Goal: Book appointment/travel/reservation

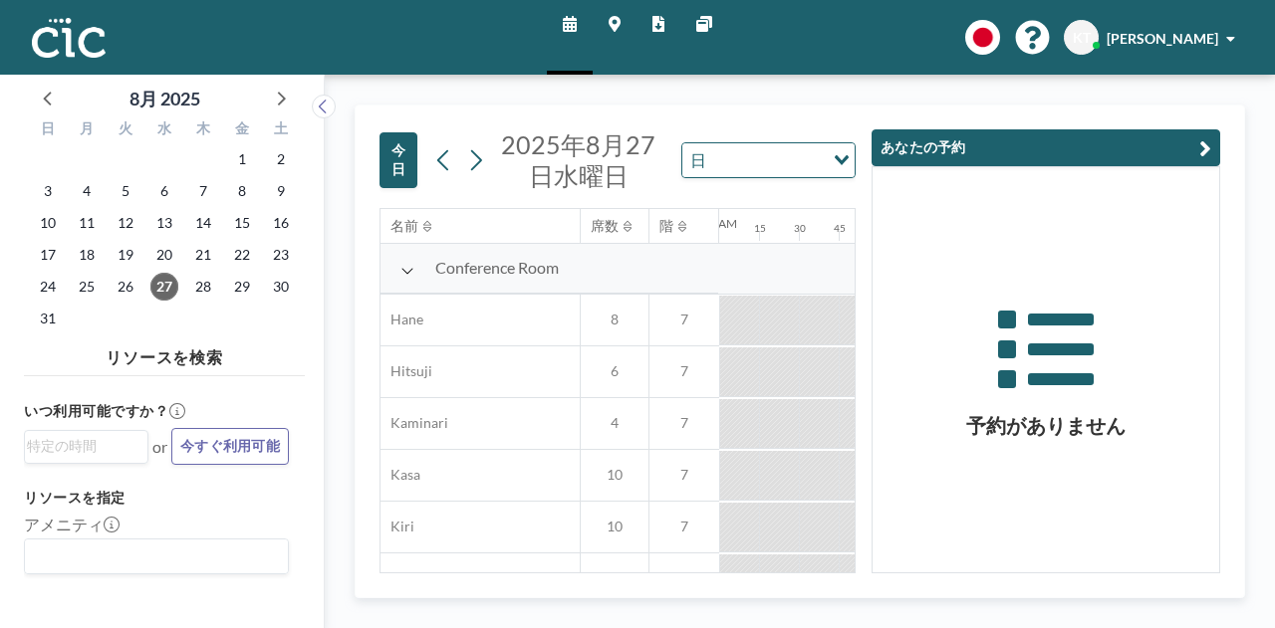
scroll to position [0, 1474]
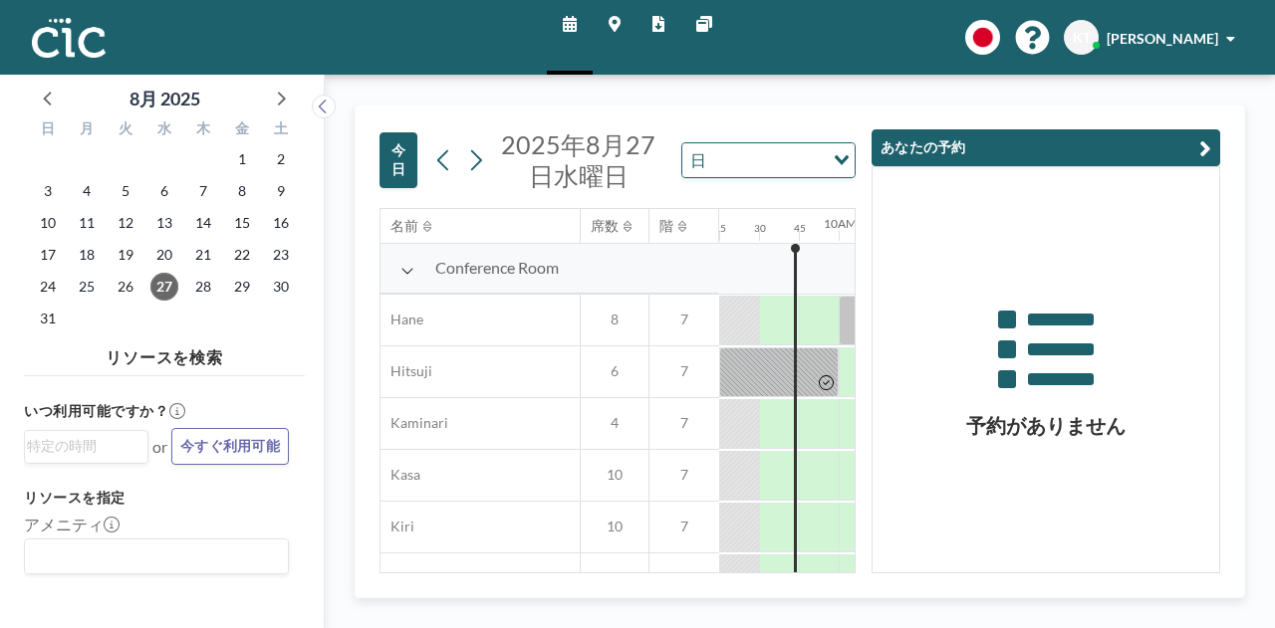
click at [1211, 144] on button "あなたの予約" at bounding box center [1045, 147] width 349 height 37
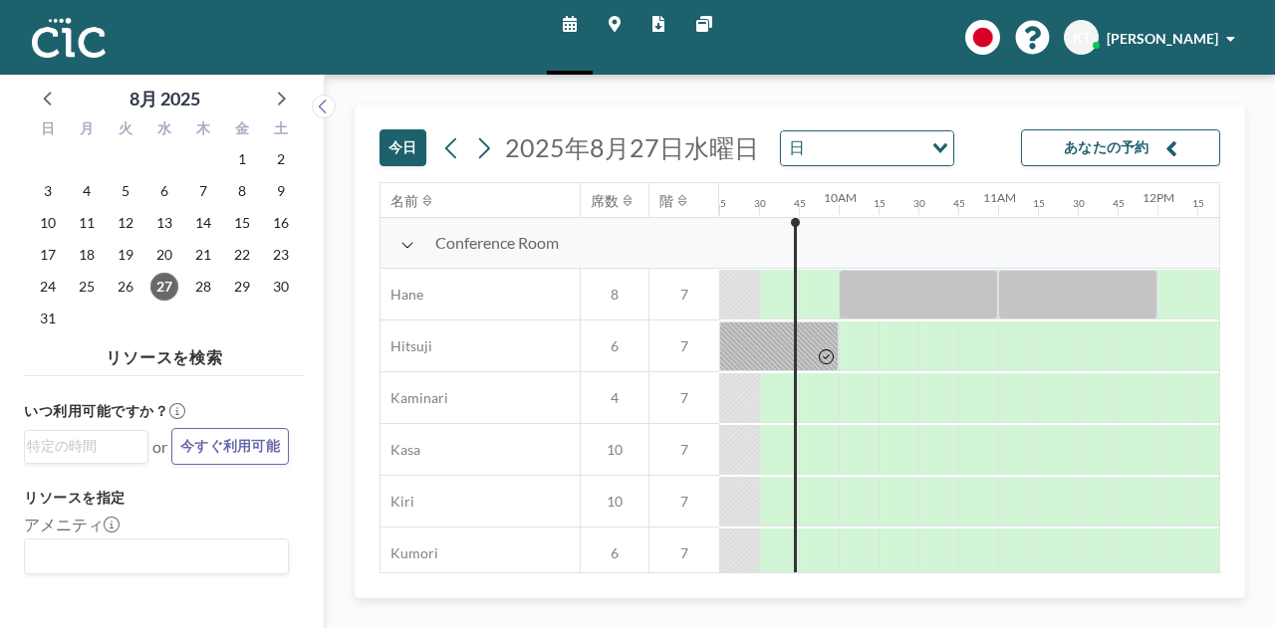
click at [398, 254] on div "Conference Room" at bounding box center [549, 243] width 338 height 51
click at [405, 246] on icon at bounding box center [407, 246] width 11 height 6
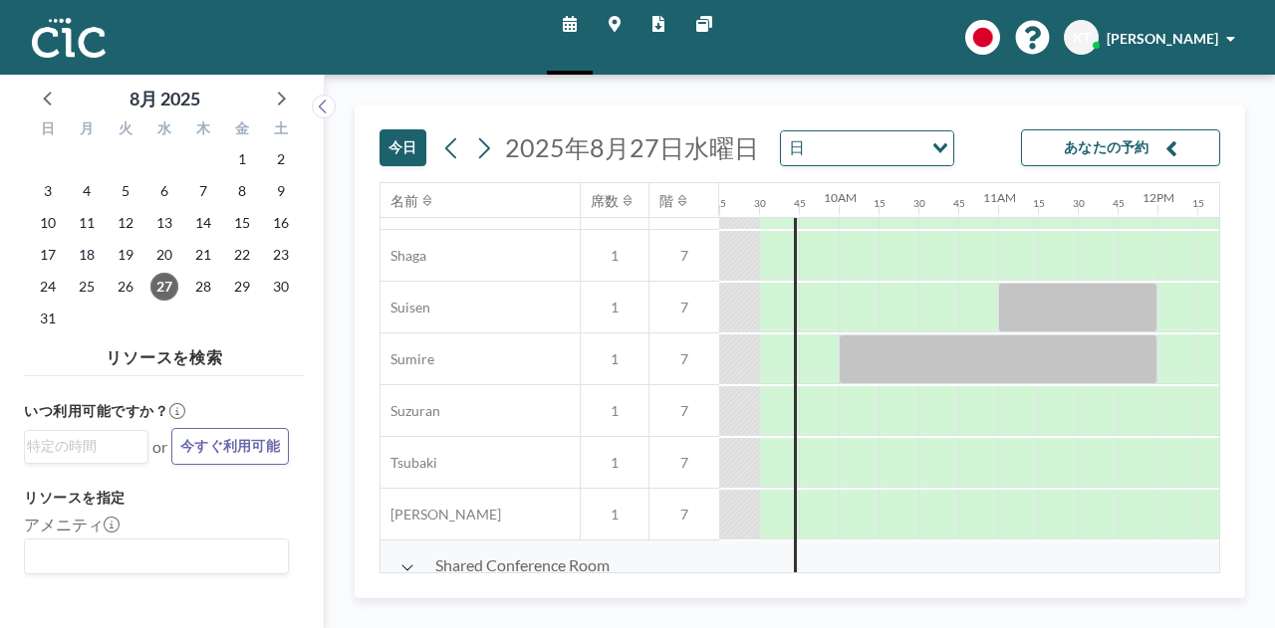
scroll to position [610, 1474]
click at [855, 414] on div at bounding box center [859, 409] width 40 height 50
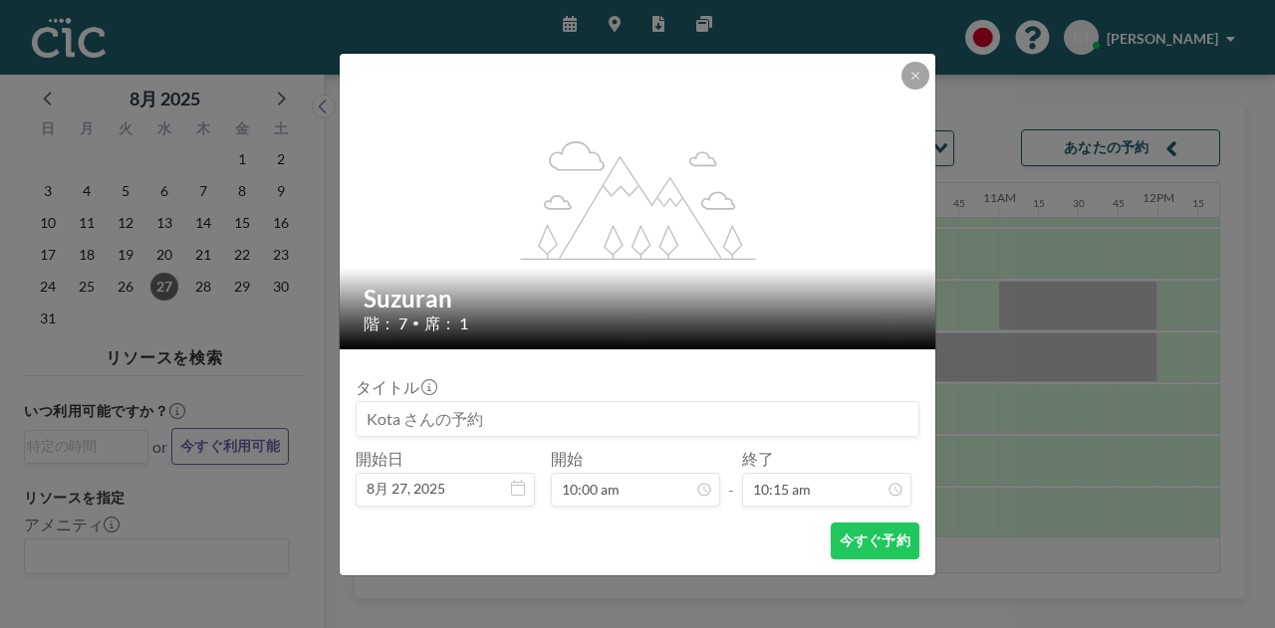
click at [855, 414] on input at bounding box center [638, 419] width 562 height 34
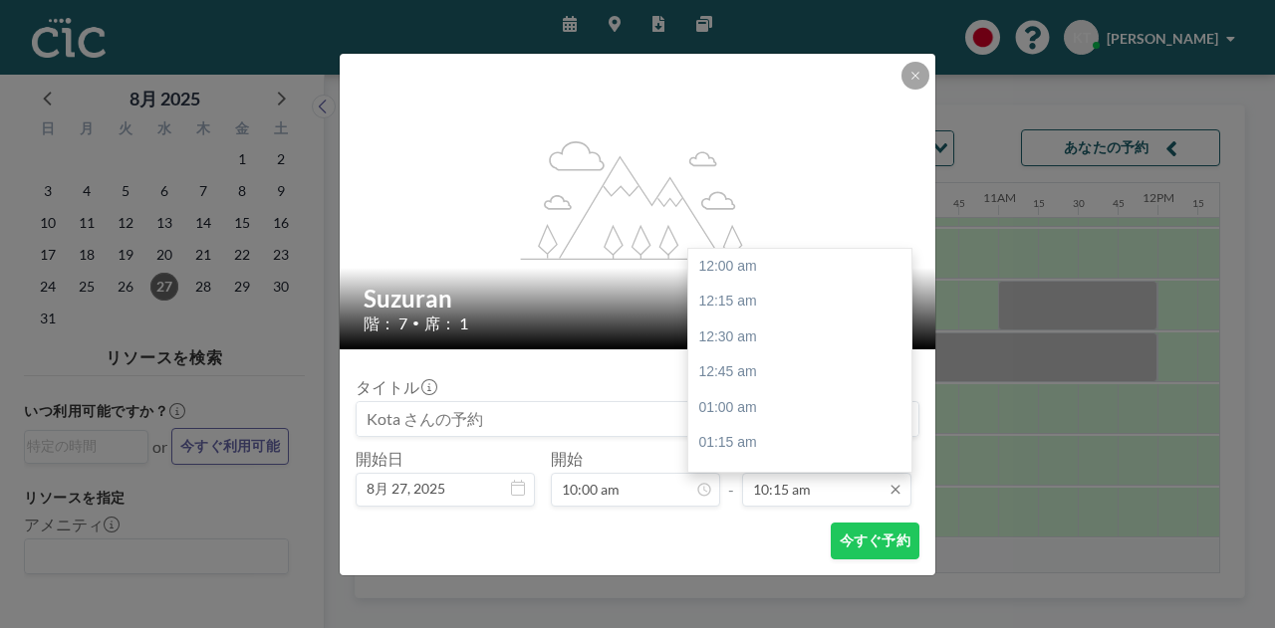
scroll to position [1453, 0]
click at [823, 497] on input "10:15 am" at bounding box center [826, 490] width 169 height 34
click at [794, 381] on div "11:00 am" at bounding box center [804, 374] width 233 height 36
type input "11:00 am"
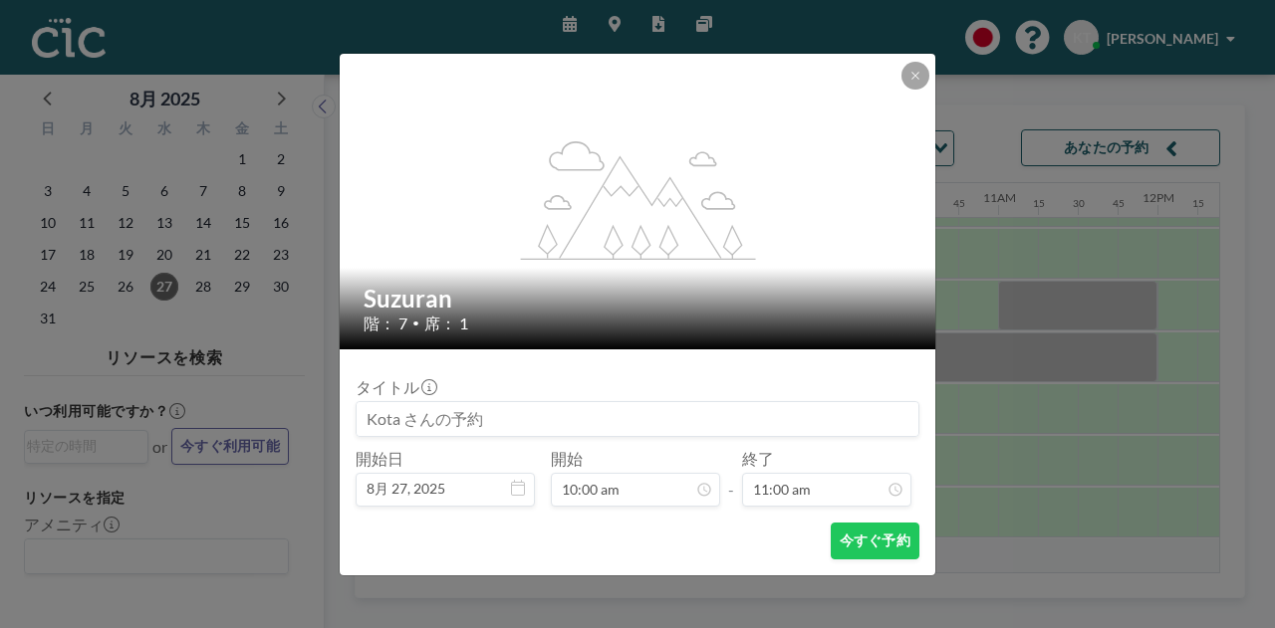
click at [530, 415] on input at bounding box center [638, 419] width 562 height 34
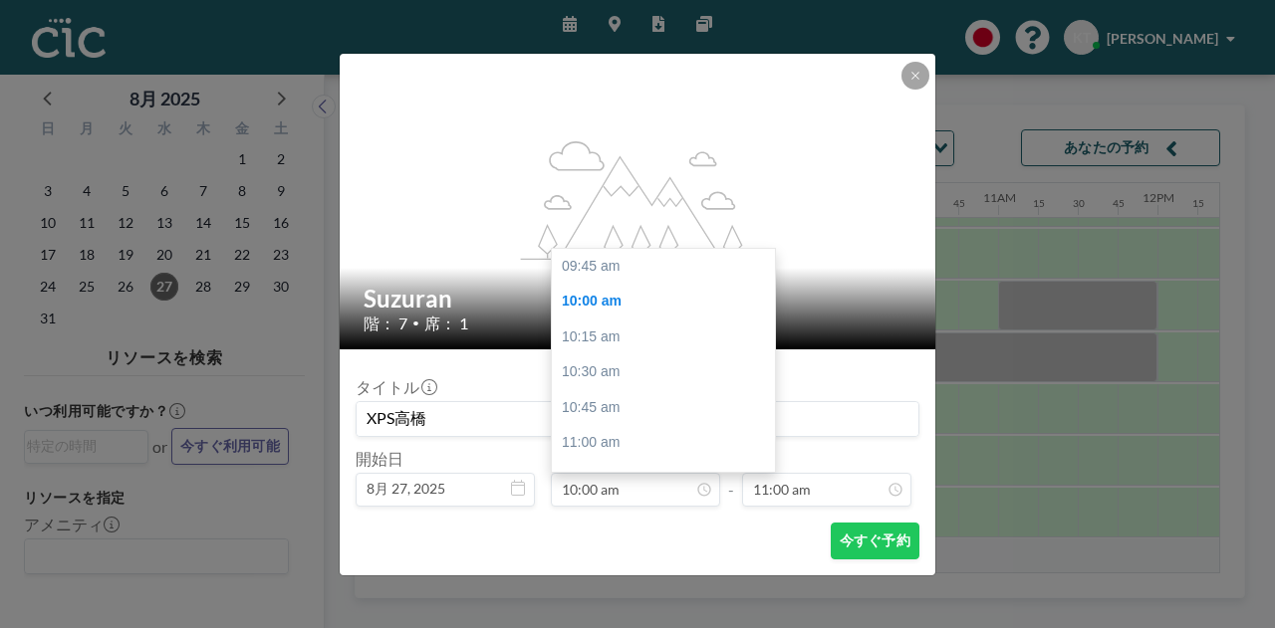
scroll to position [36, 0]
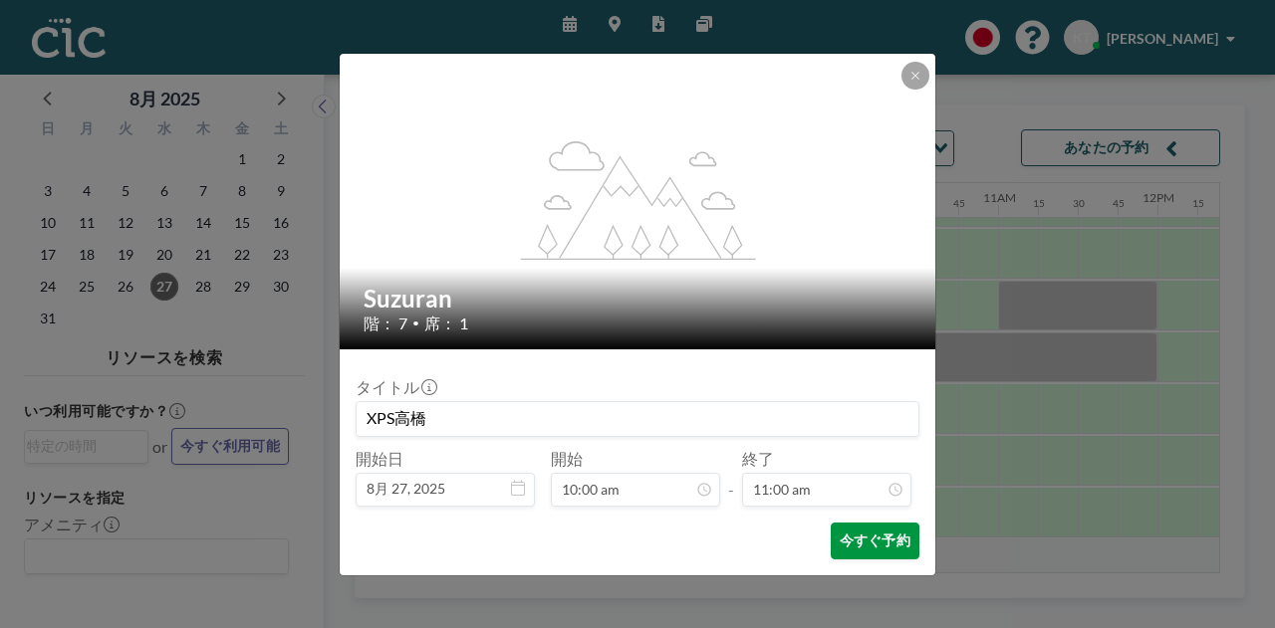
type input "XPS高橋"
click at [890, 545] on button "今すぐ予約" at bounding box center [875, 541] width 89 height 37
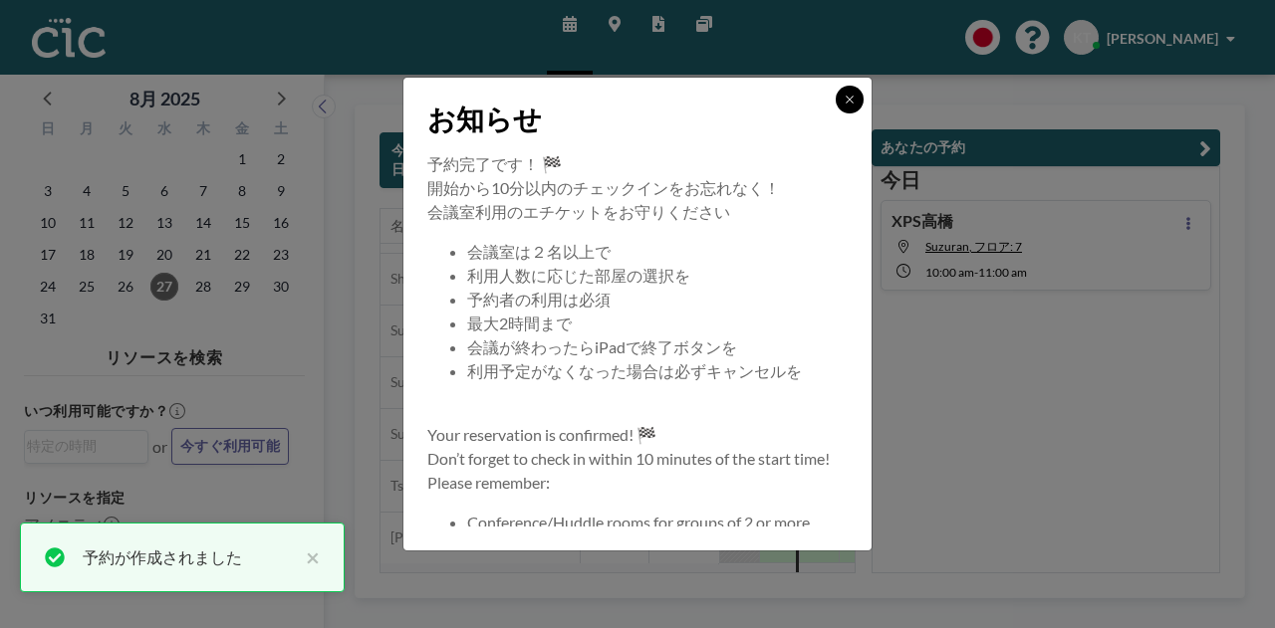
click at [847, 109] on button at bounding box center [850, 100] width 28 height 28
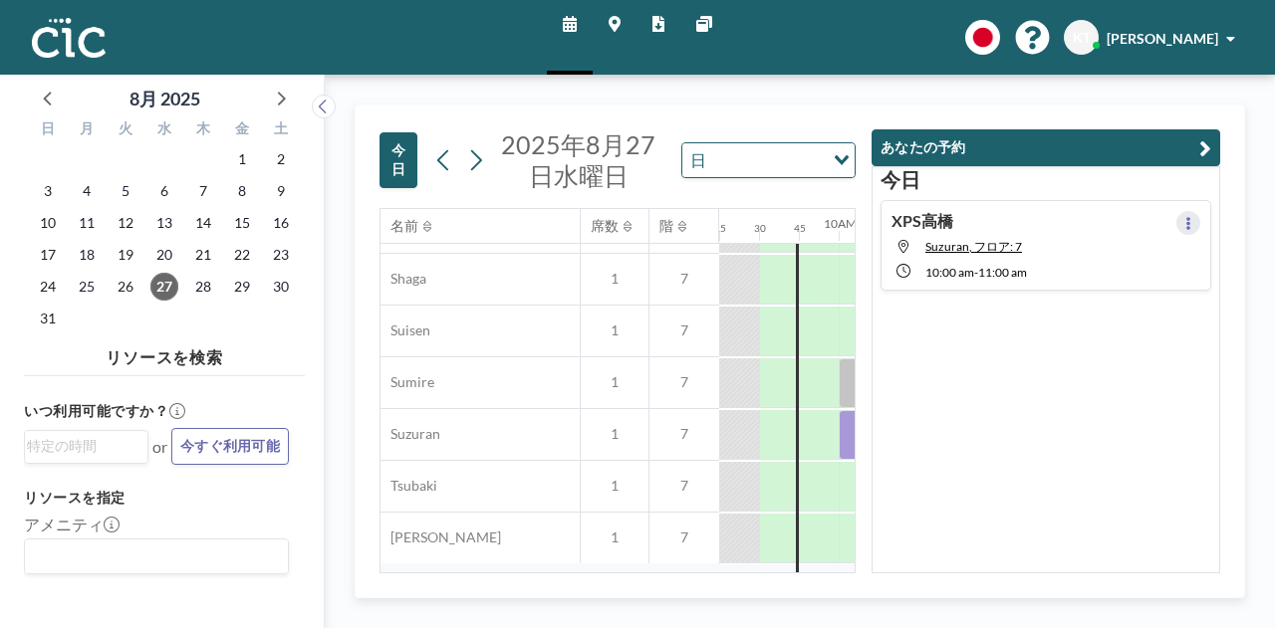
click at [1185, 223] on button at bounding box center [1188, 223] width 24 height 24
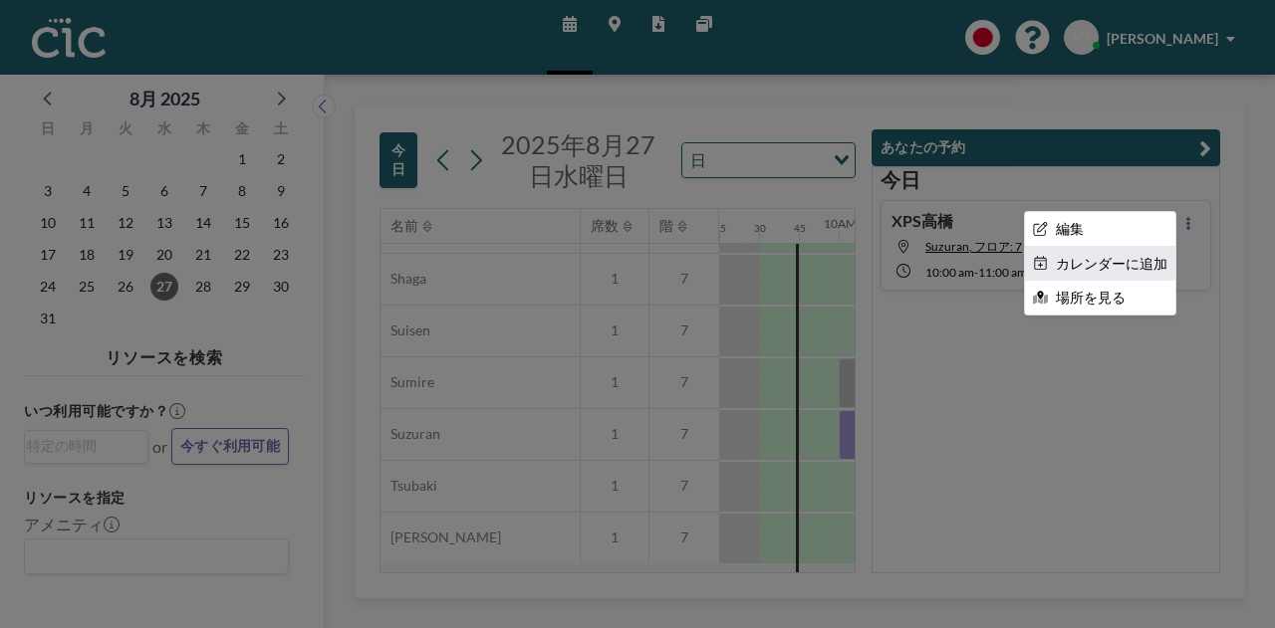
click at [1102, 266] on li "カレンダーに追加" at bounding box center [1100, 264] width 150 height 34
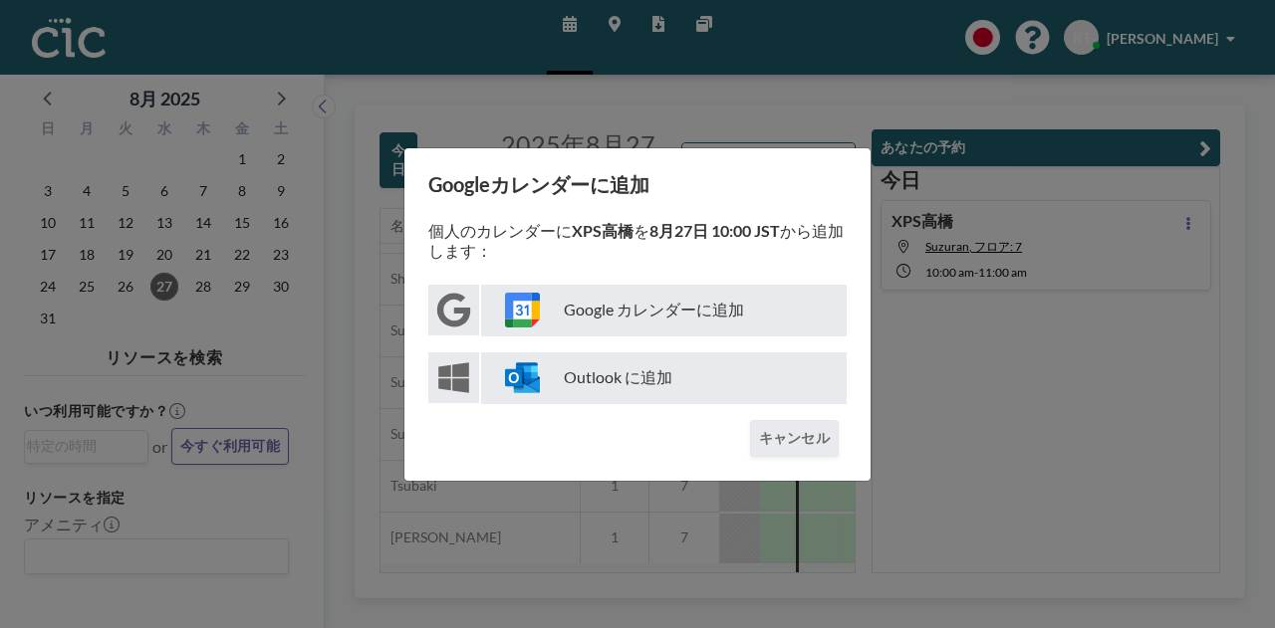
click at [718, 318] on p "Google カレンダーに追加" at bounding box center [664, 311] width 366 height 52
